Goal: Task Accomplishment & Management: Manage account settings

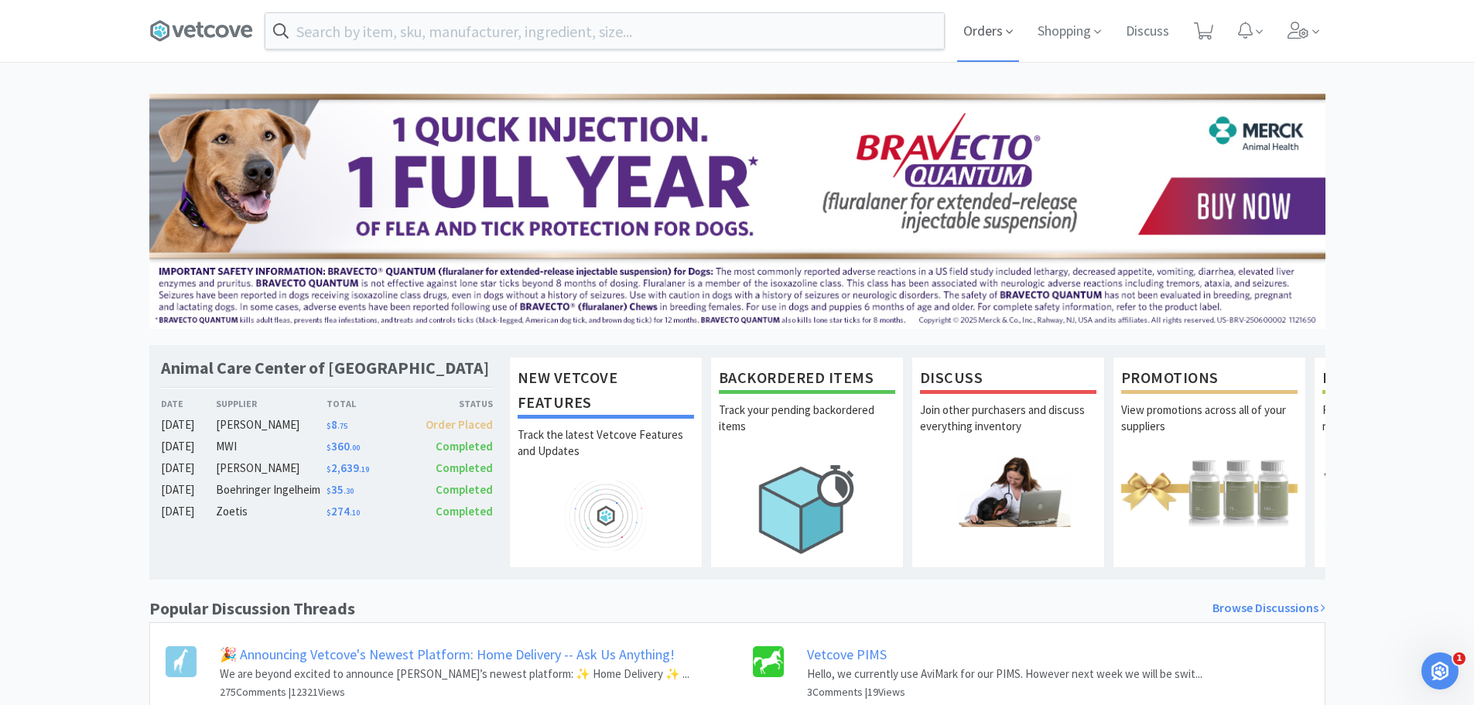
click at [986, 30] on span "Orders" at bounding box center [988, 31] width 62 height 62
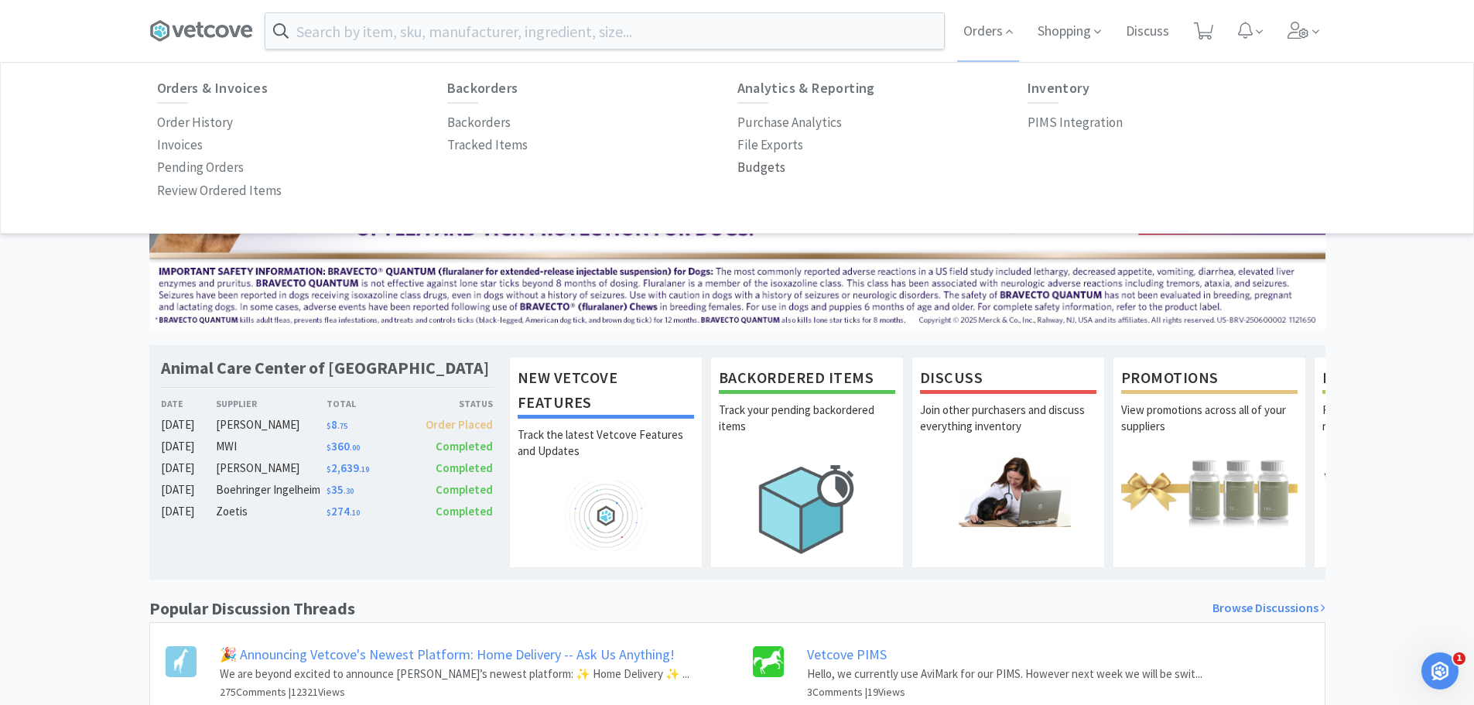
click at [755, 166] on p "Budgets" at bounding box center [762, 167] width 48 height 21
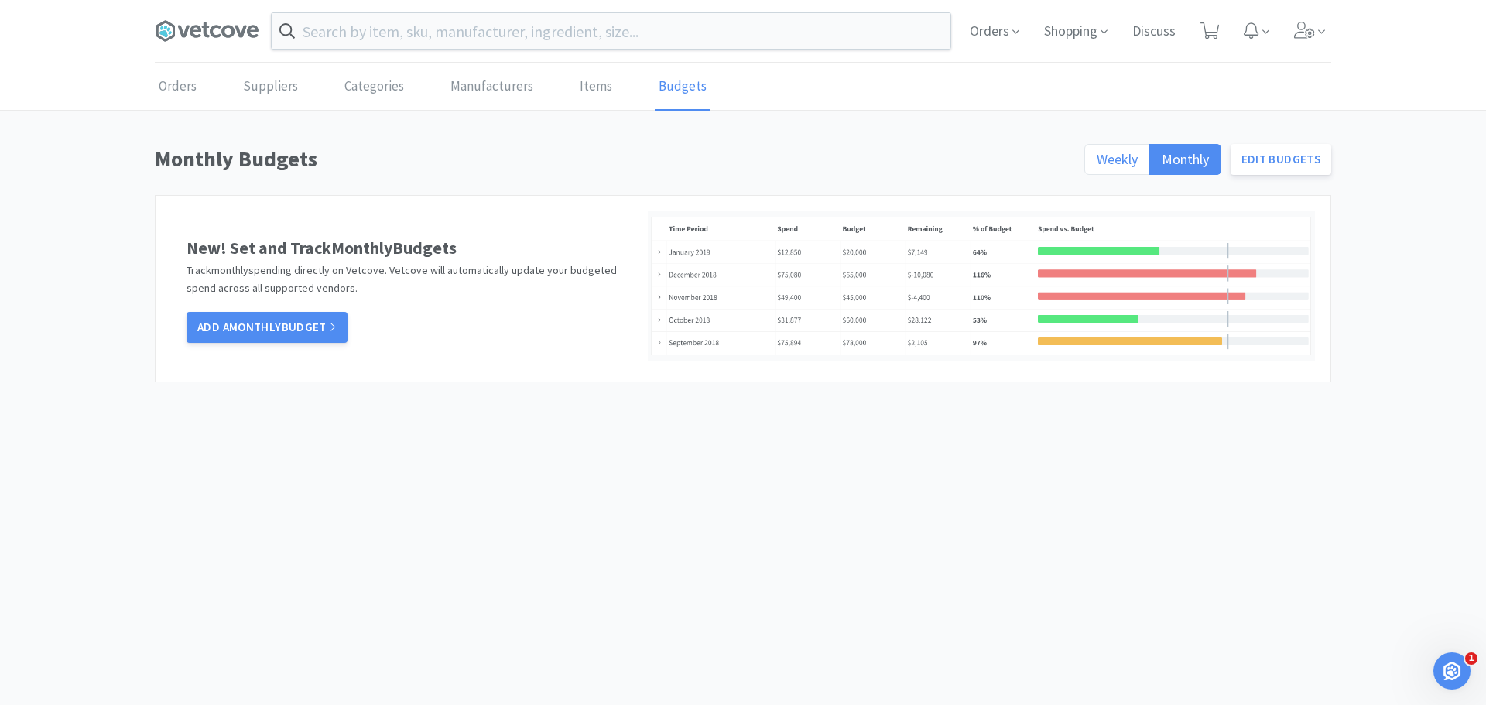
click at [1135, 158] on span "Weekly" at bounding box center [1117, 159] width 41 height 18
click at [1097, 164] on input "Weekly" at bounding box center [1097, 164] width 0 height 0
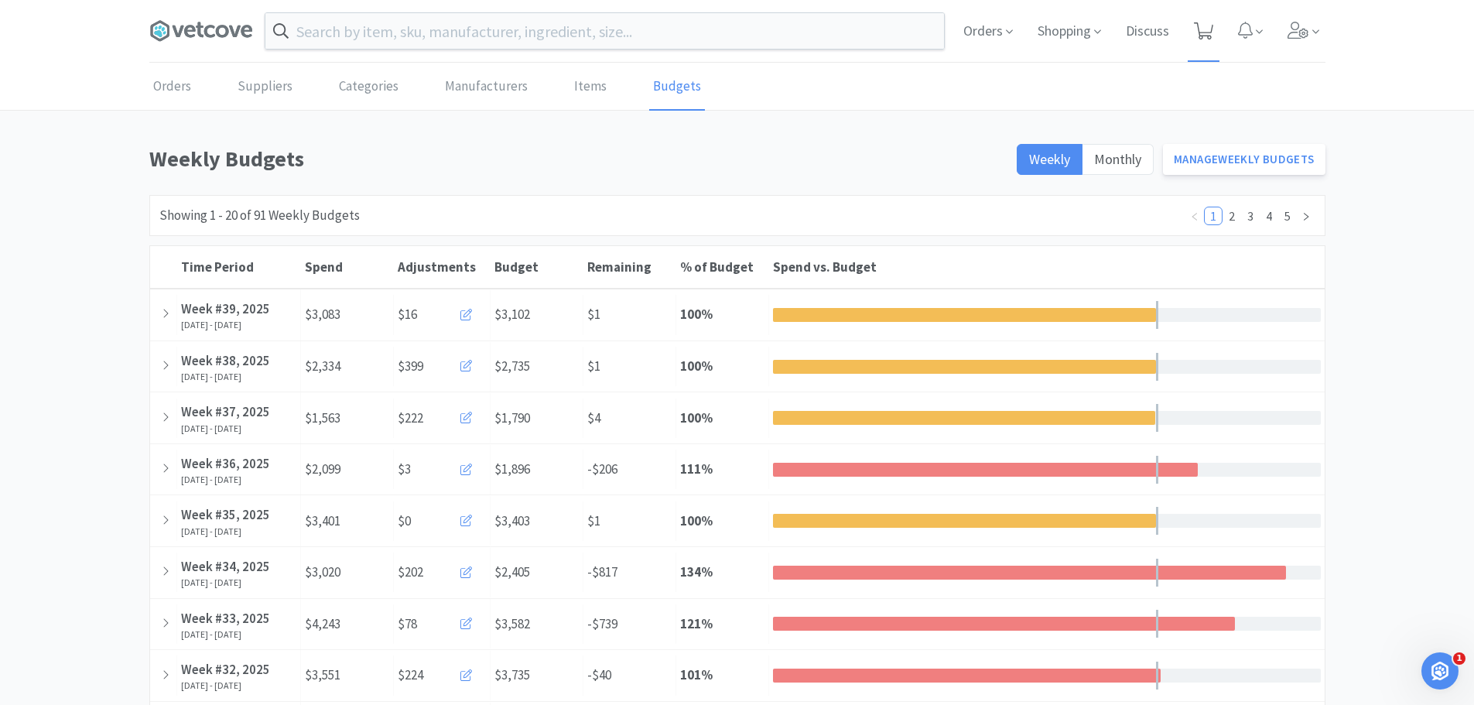
click at [1214, 20] on span at bounding box center [1204, 31] width 32 height 62
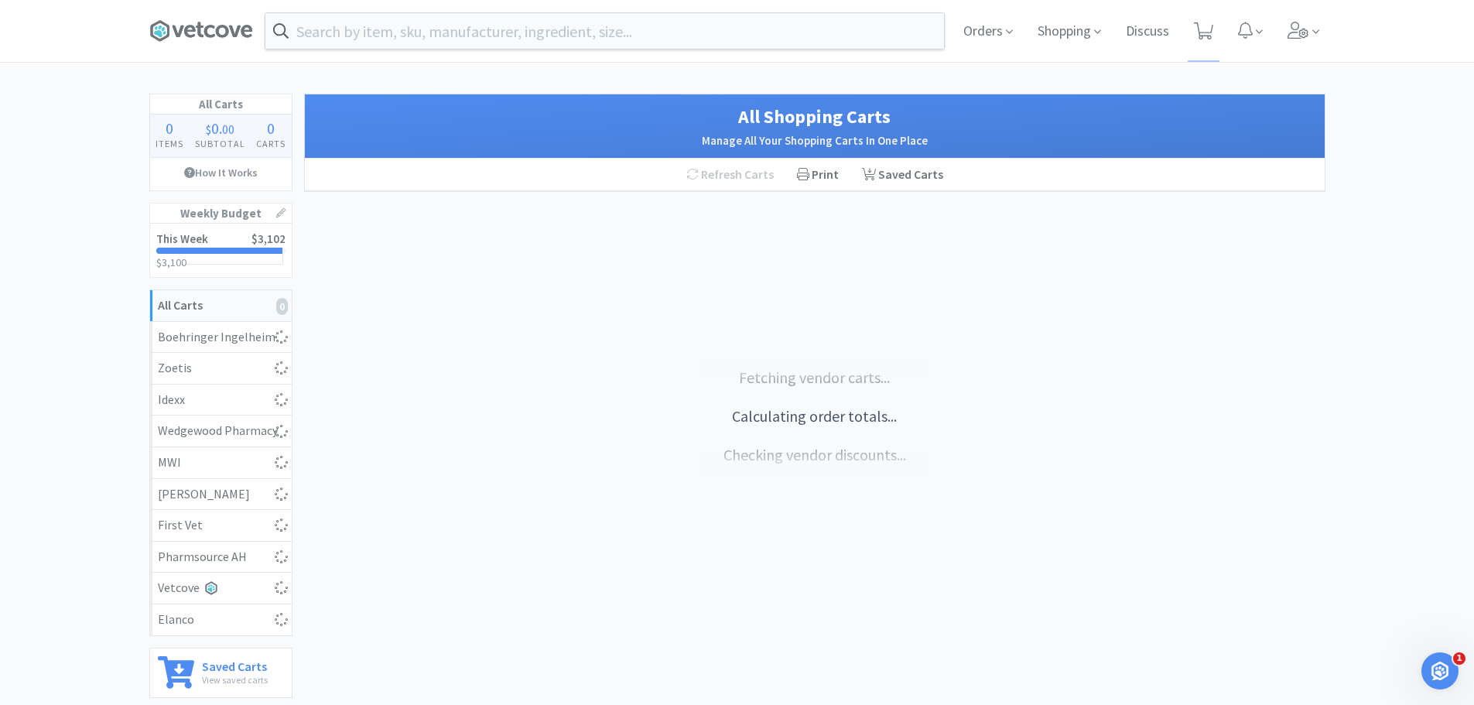
select select "1"
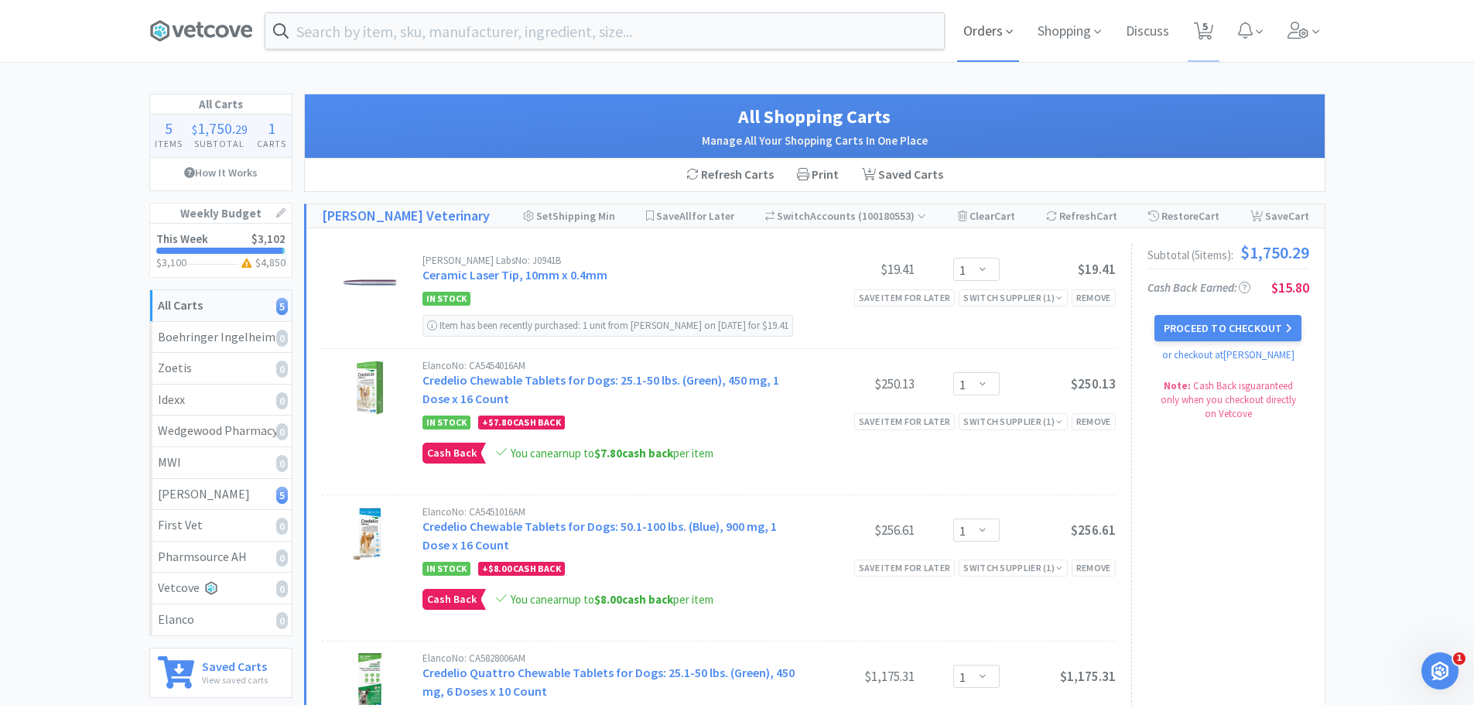
click at [984, 33] on span "Orders" at bounding box center [988, 31] width 62 height 62
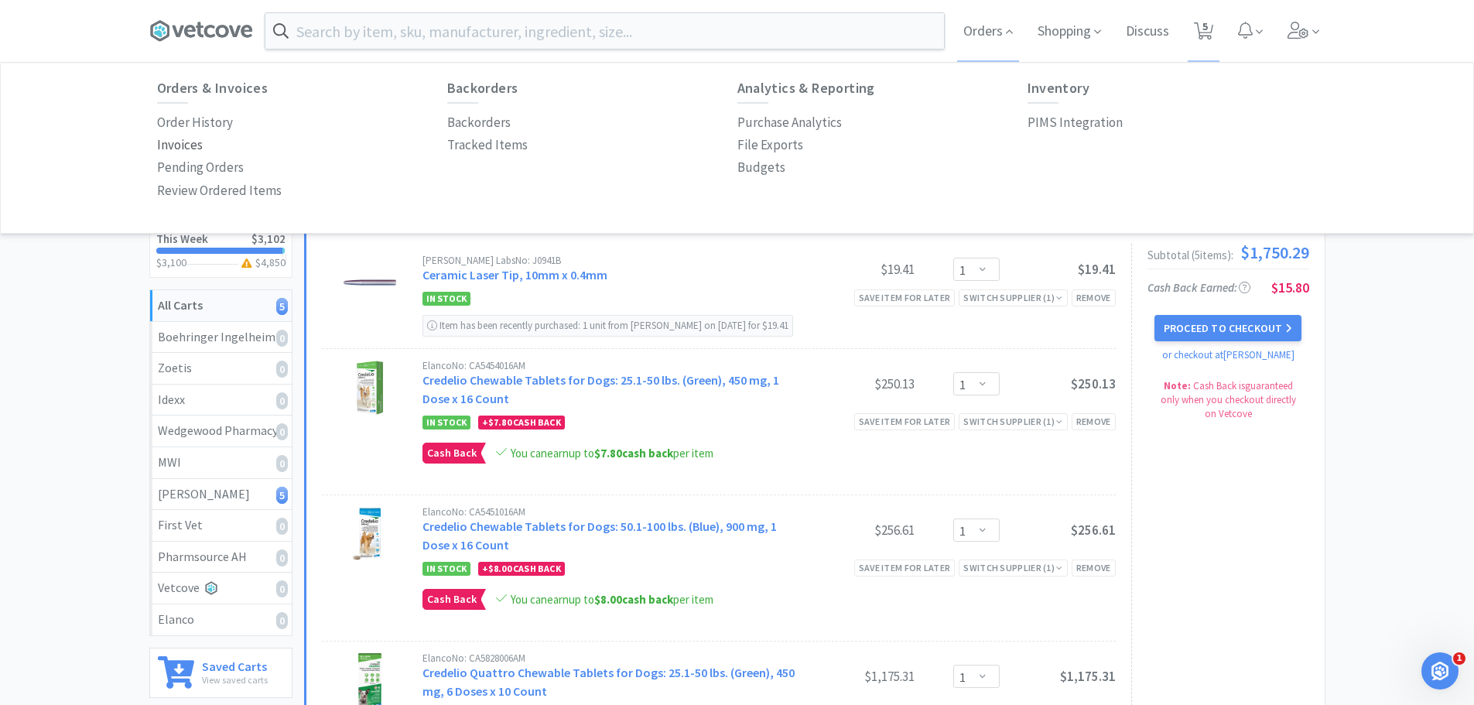
click at [187, 146] on p "Invoices" at bounding box center [180, 145] width 46 height 21
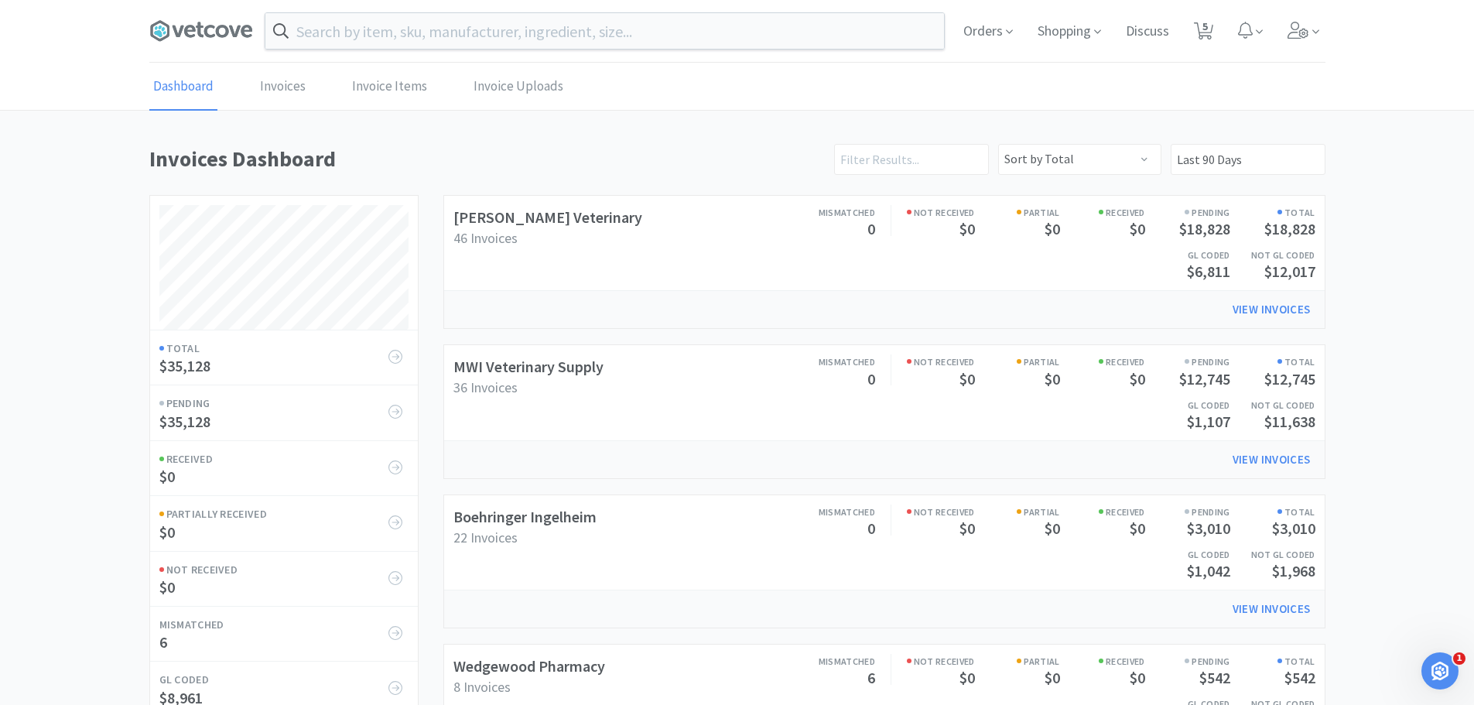
scroll to position [77, 0]
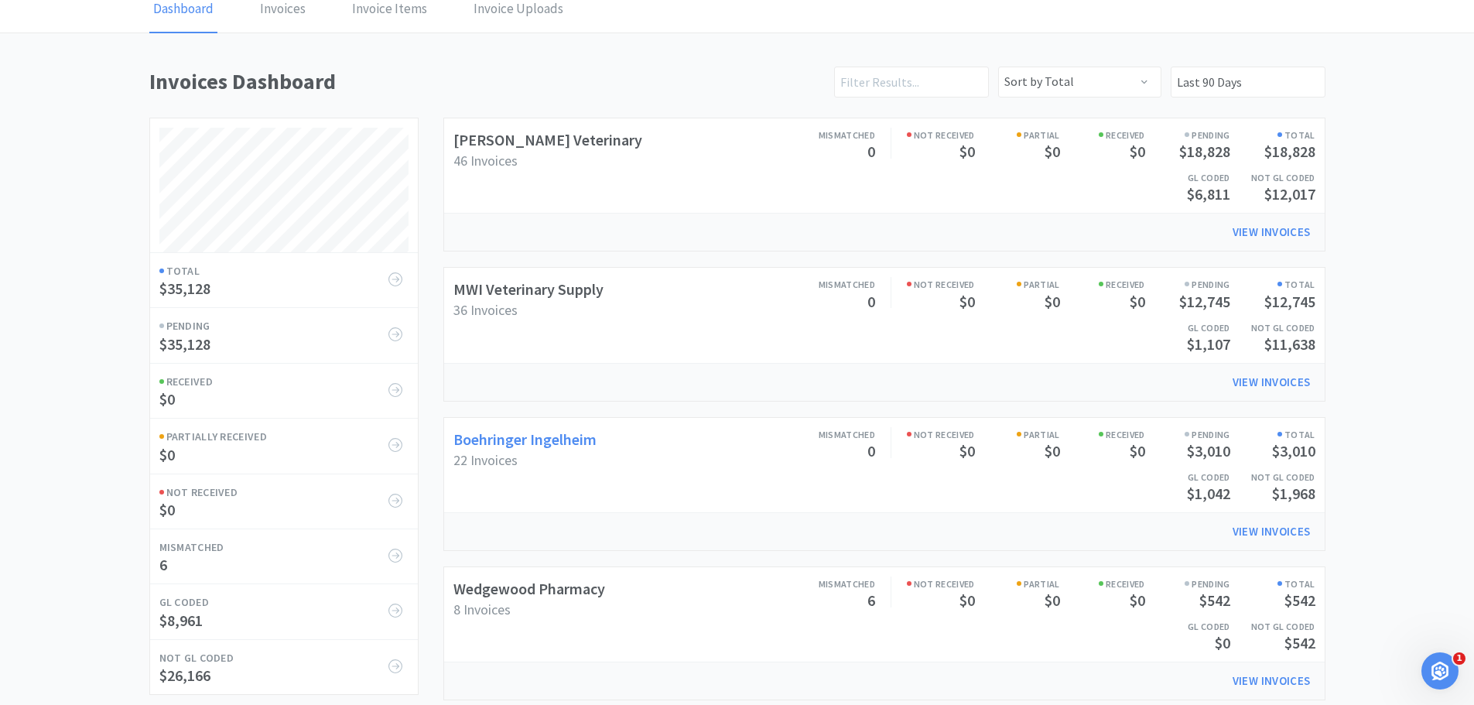
click at [582, 447] on link "Boehringer Ingelheim" at bounding box center [525, 439] width 143 height 19
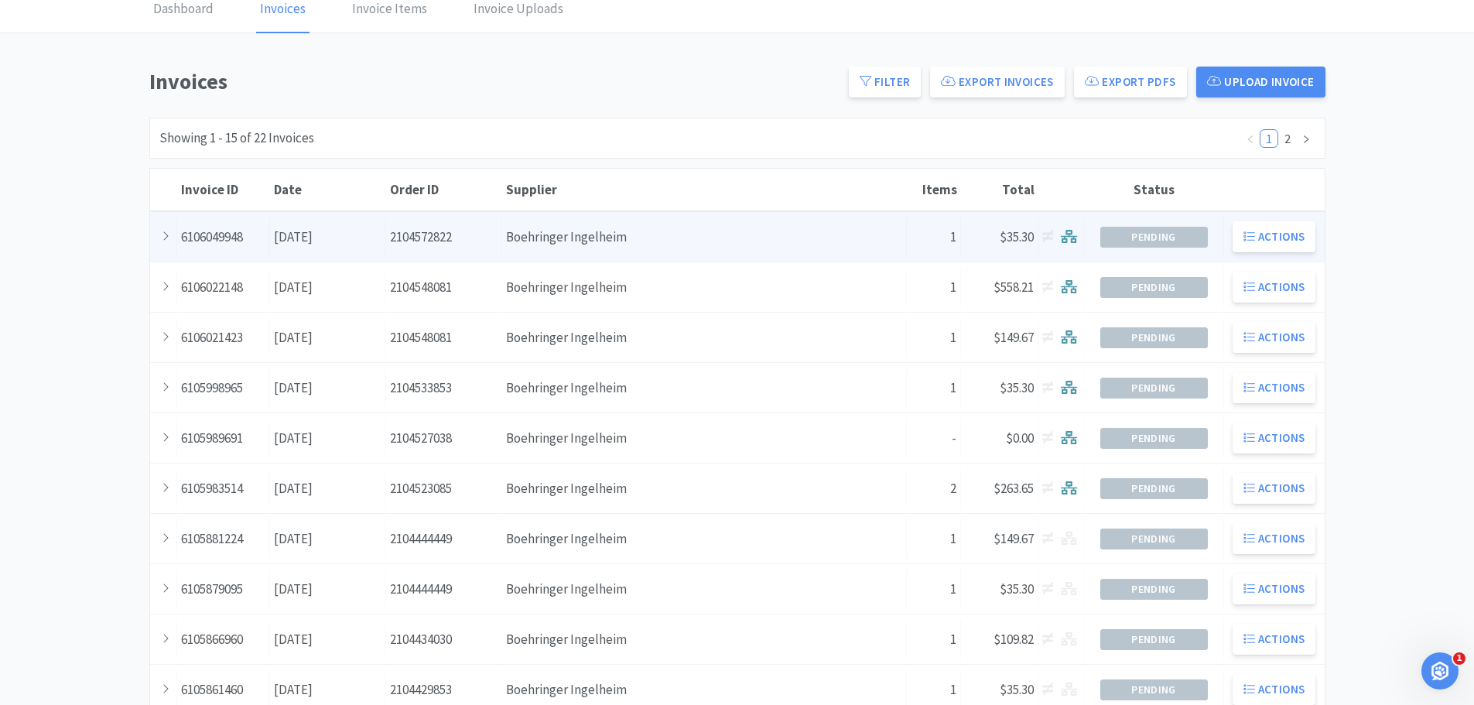
click at [663, 231] on div "Supplier Boehringer Ingelheim" at bounding box center [704, 236] width 405 height 39
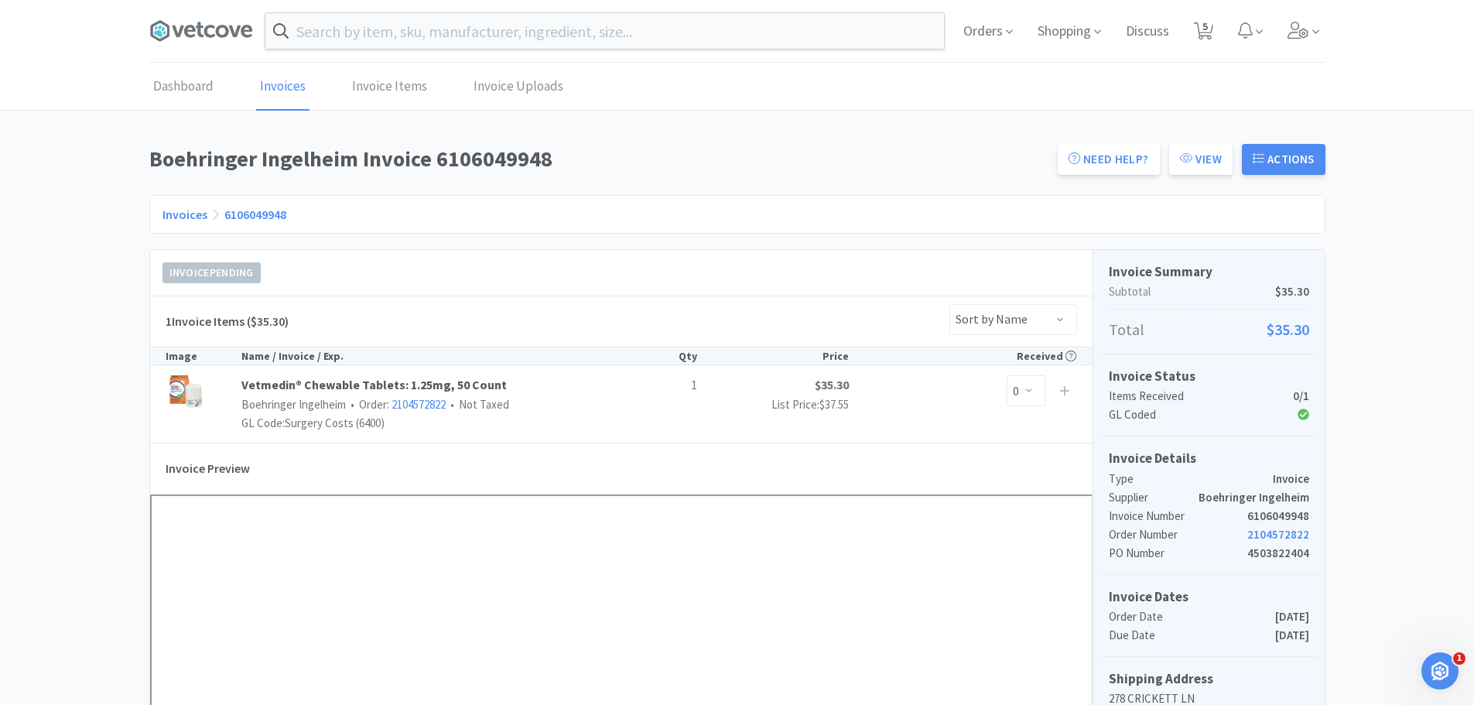
click at [233, 47] on span at bounding box center [207, 31] width 116 height 62
